Goal: Navigation & Orientation: Find specific page/section

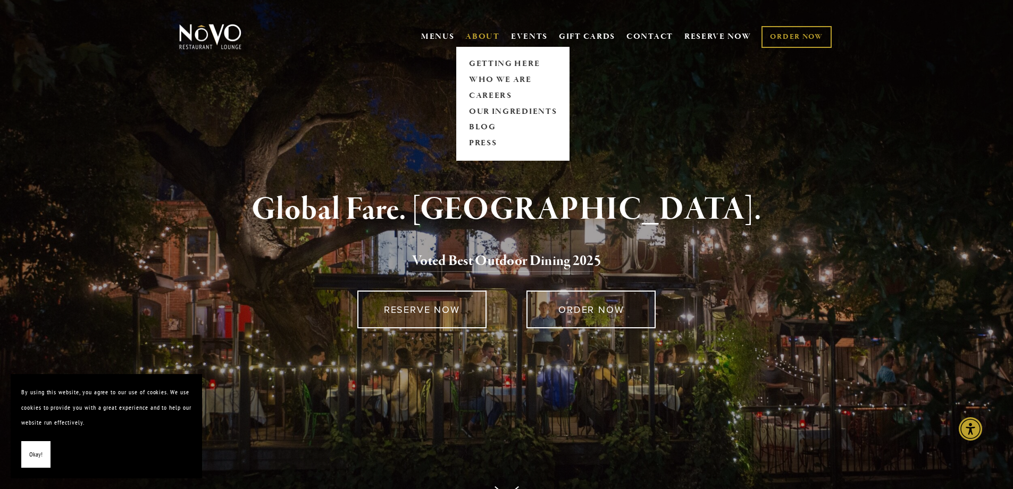
click at [479, 34] on link "ABOUT" at bounding box center [483, 36] width 35 height 11
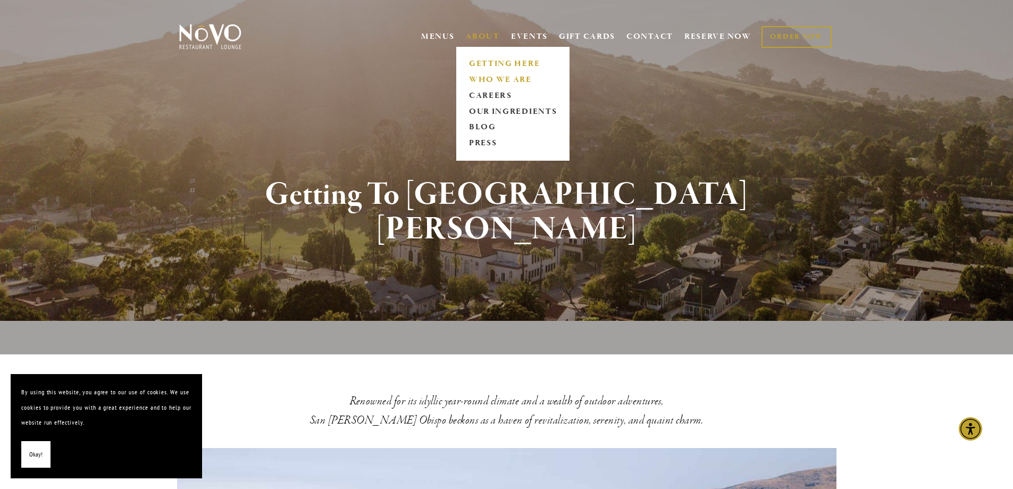
click at [490, 76] on link "WHO WE ARE" at bounding box center [513, 80] width 95 height 16
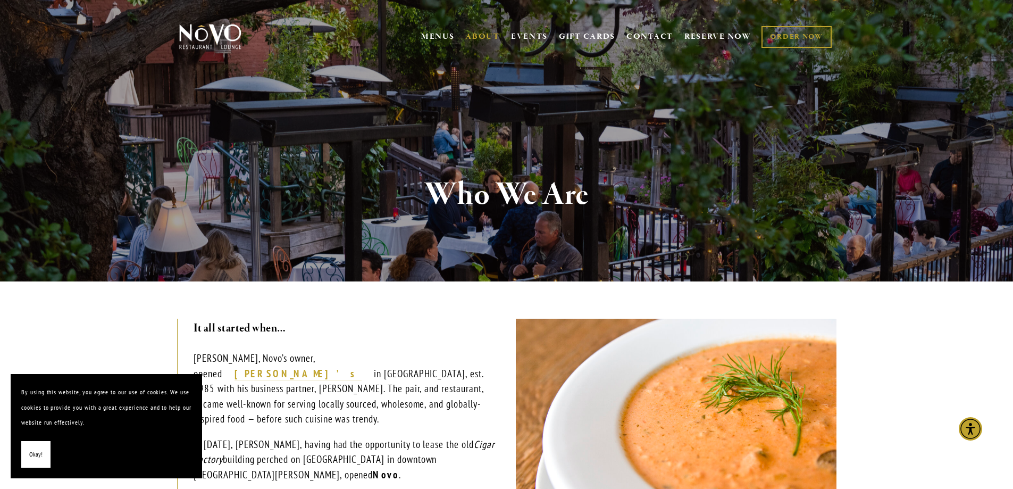
click at [210, 39] on img at bounding box center [210, 36] width 67 height 27
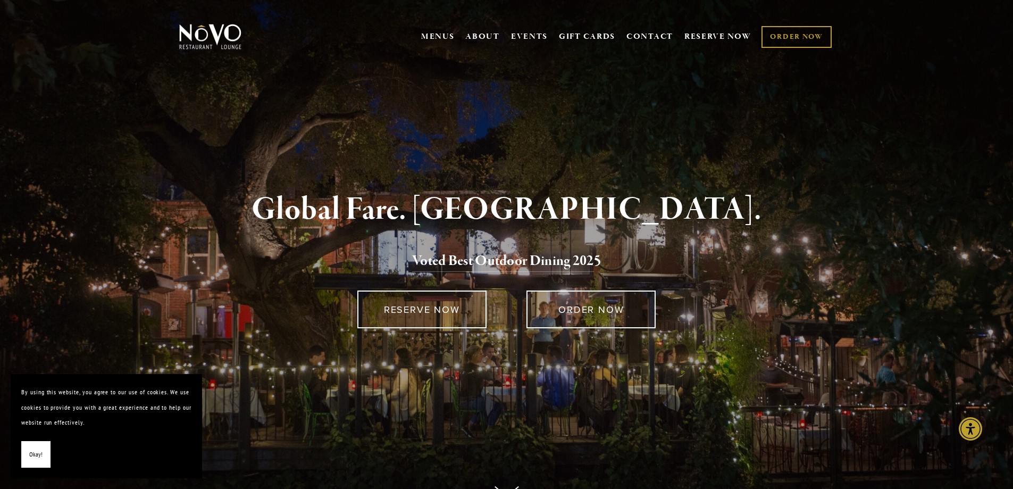
click at [32, 458] on span "Okay!" at bounding box center [35, 454] width 13 height 15
